Goal: Find specific fact: Find specific fact

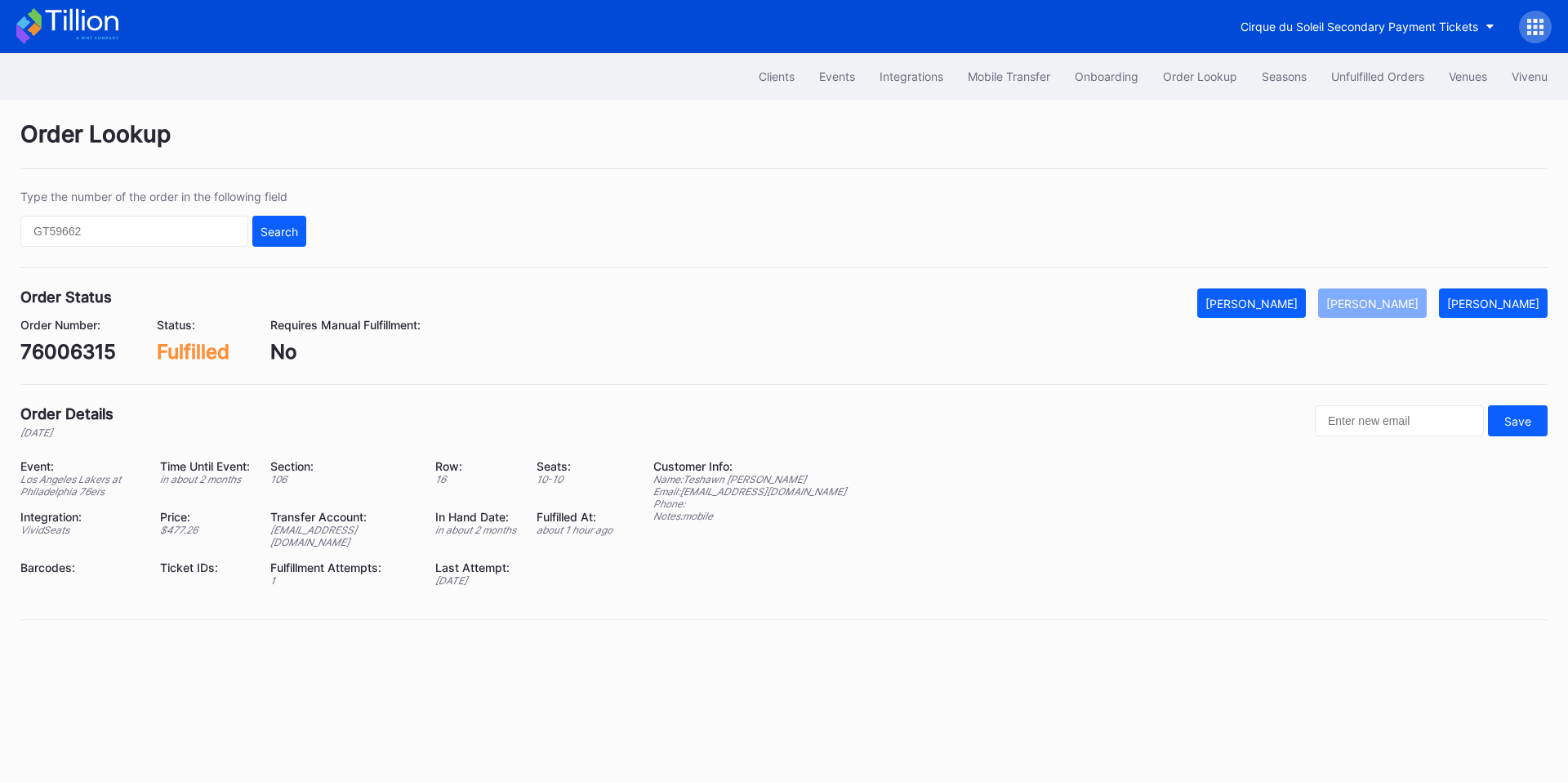
click at [321, 547] on div "[EMAIL_ADDRESS][DOMAIN_NAME]" at bounding box center [342, 536] width 144 height 24
copy div "[EMAIL_ADDRESS][DOMAIN_NAME]"
